Goal: Task Accomplishment & Management: Manage account settings

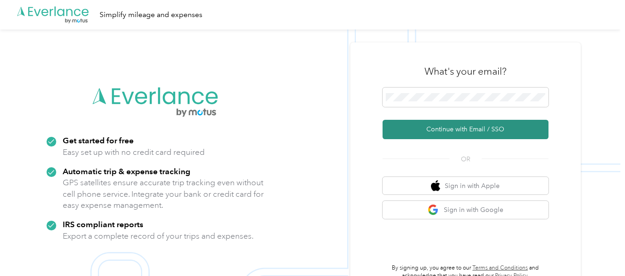
click at [432, 127] on button "Continue with Email / SSO" at bounding box center [466, 129] width 166 height 19
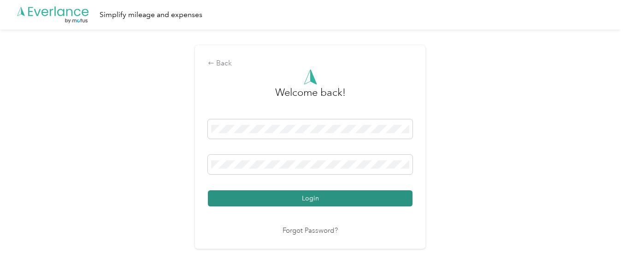
click at [253, 200] on button "Login" at bounding box center [310, 198] width 205 height 16
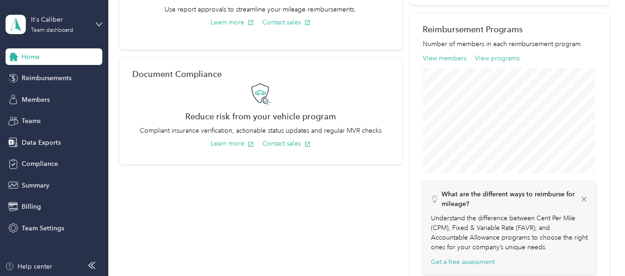
scroll to position [134, 0]
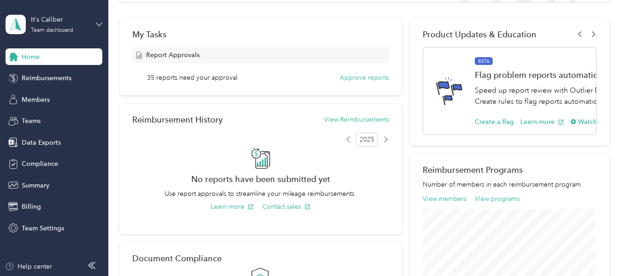
click at [96, 26] on icon at bounding box center [99, 24] width 6 height 6
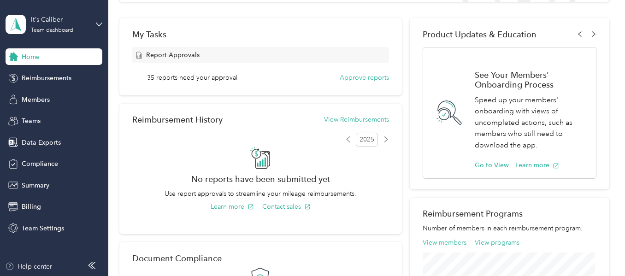
click at [54, 77] on div "Team dashboard" at bounding box center [39, 76] width 51 height 10
click at [34, 103] on span "Members" at bounding box center [36, 100] width 28 height 10
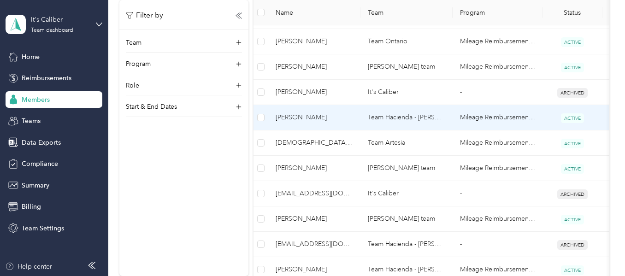
scroll to position [369, 0]
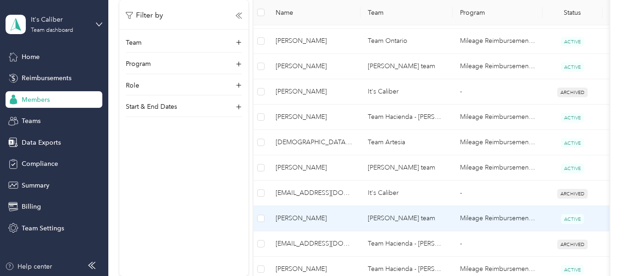
click at [296, 219] on span "[PERSON_NAME]" at bounding box center [314, 219] width 77 height 10
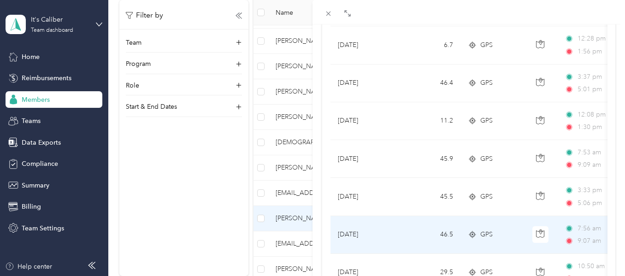
scroll to position [184, 0]
